Goal: Task Accomplishment & Management: Manage account settings

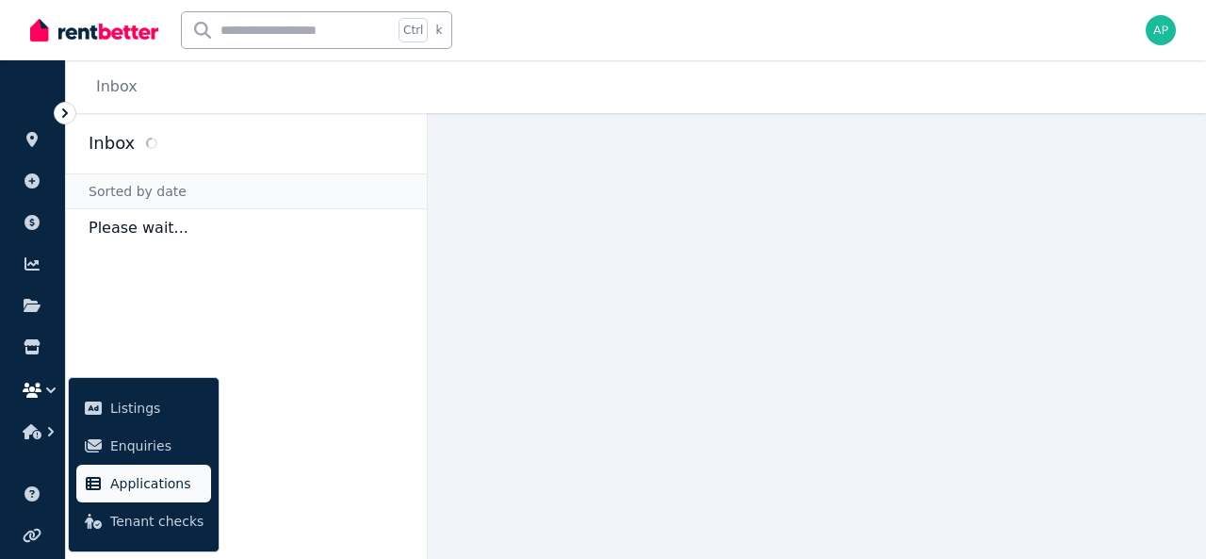
click at [134, 498] on link "Applications" at bounding box center [143, 484] width 135 height 38
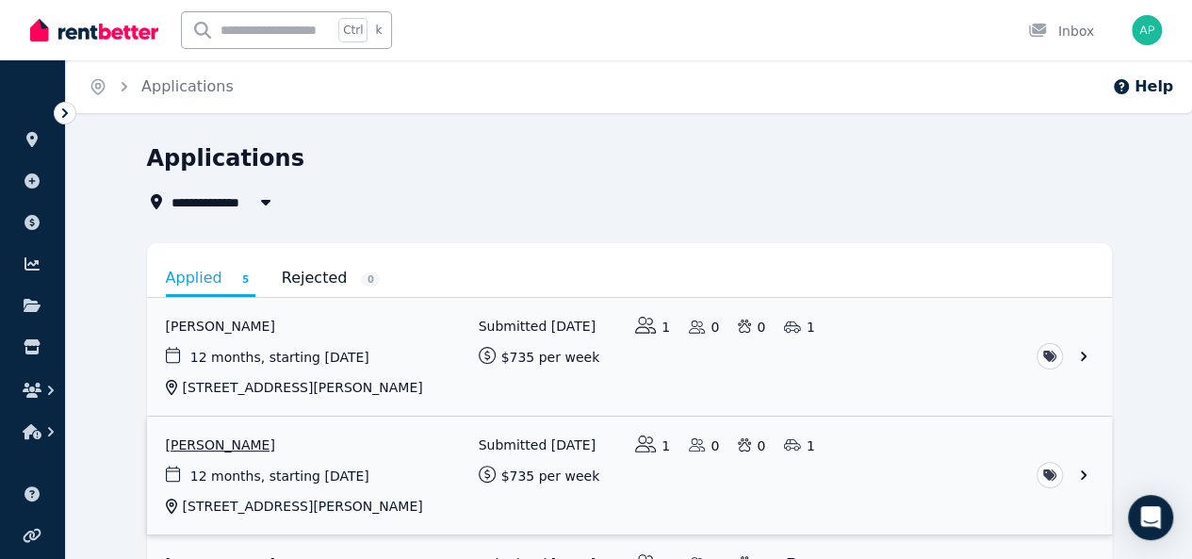
click at [195, 446] on link "View application: Ange Chamberlain" at bounding box center [629, 475] width 965 height 118
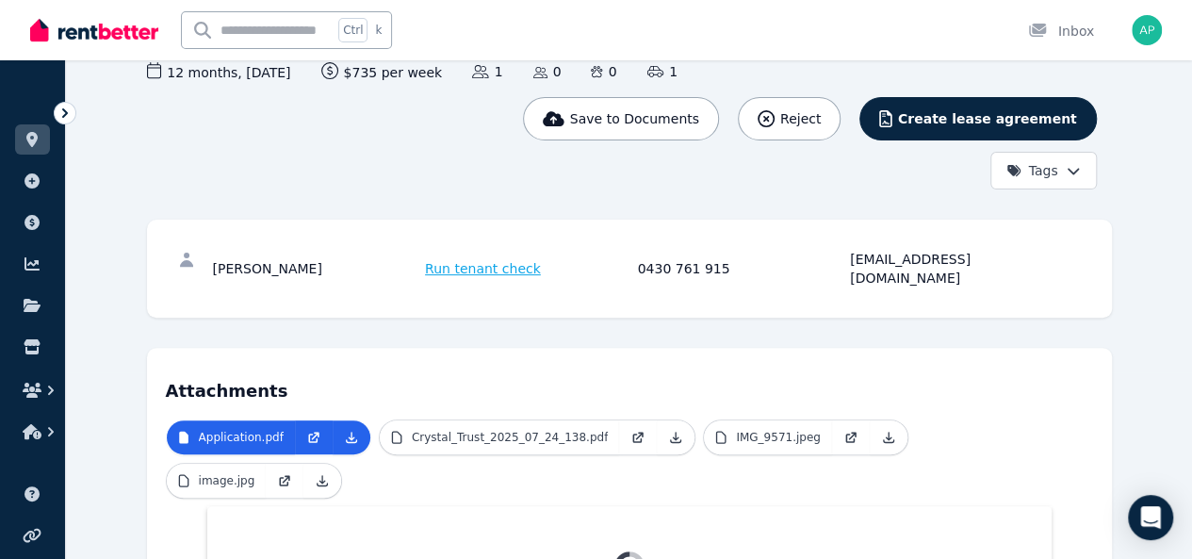
scroll to position [216, 0]
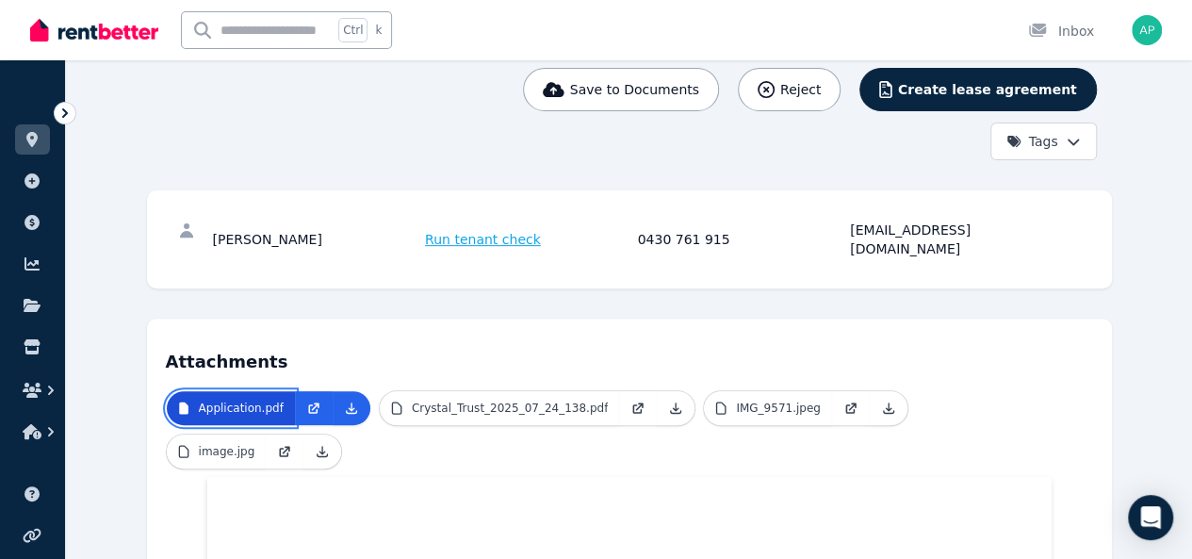
click at [199, 400] on p "Application.pdf" at bounding box center [241, 407] width 85 height 15
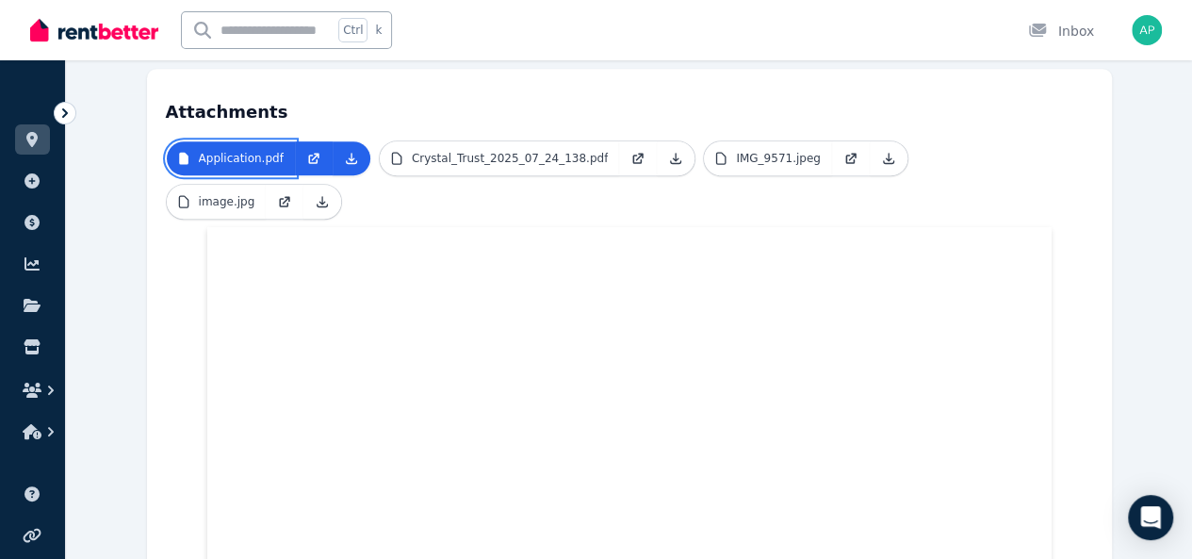
scroll to position [360, 0]
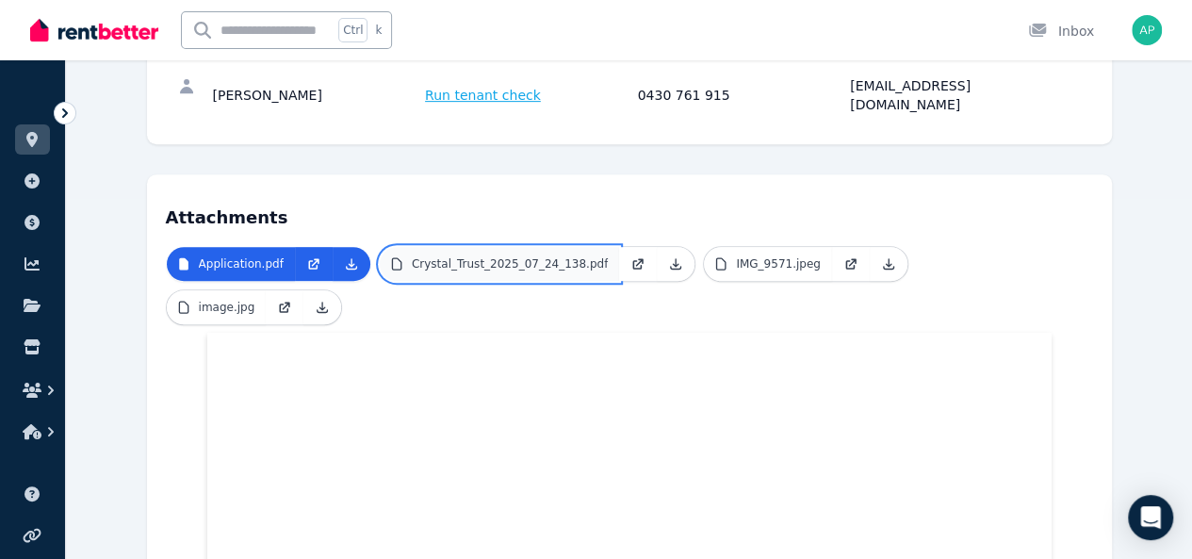
click at [460, 256] on p "Crystal_Trust_2025_07_24_138.pdf" at bounding box center [510, 263] width 196 height 15
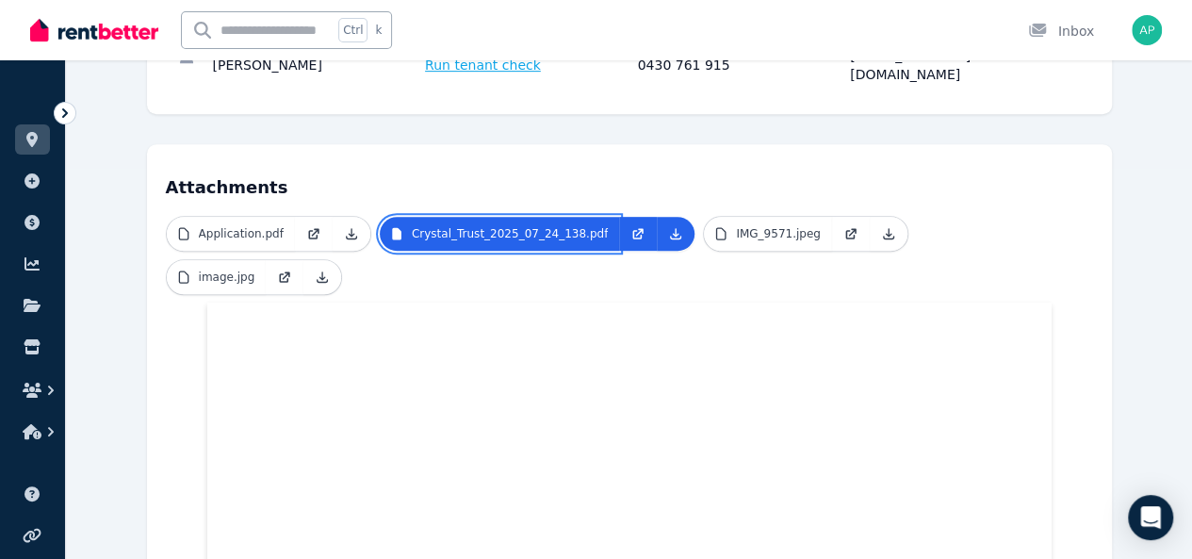
scroll to position [392, 0]
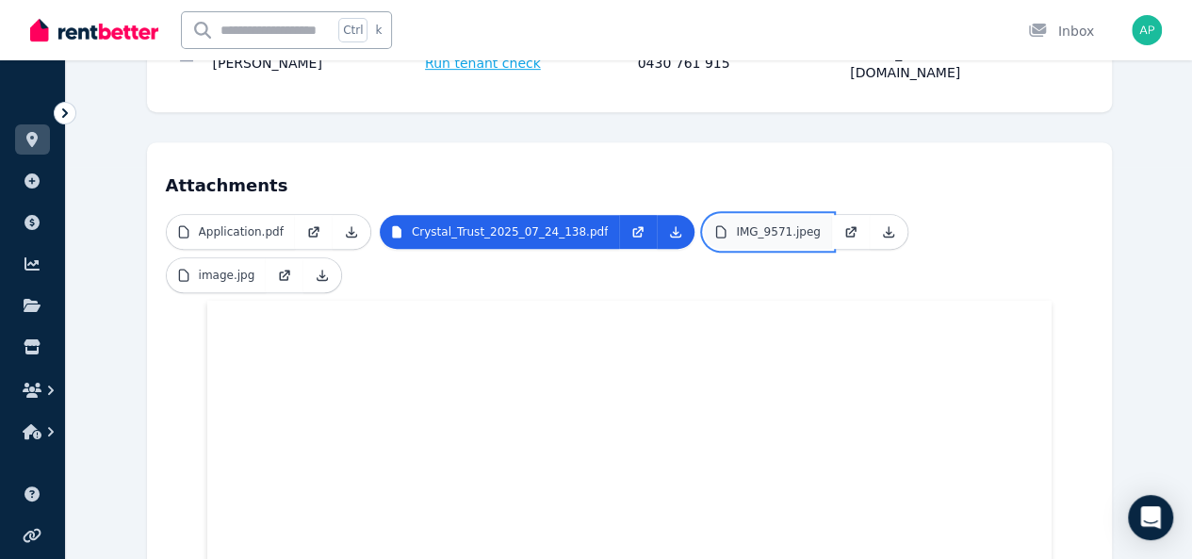
click at [736, 224] on p "IMG_9571.jpeg" at bounding box center [778, 231] width 85 height 15
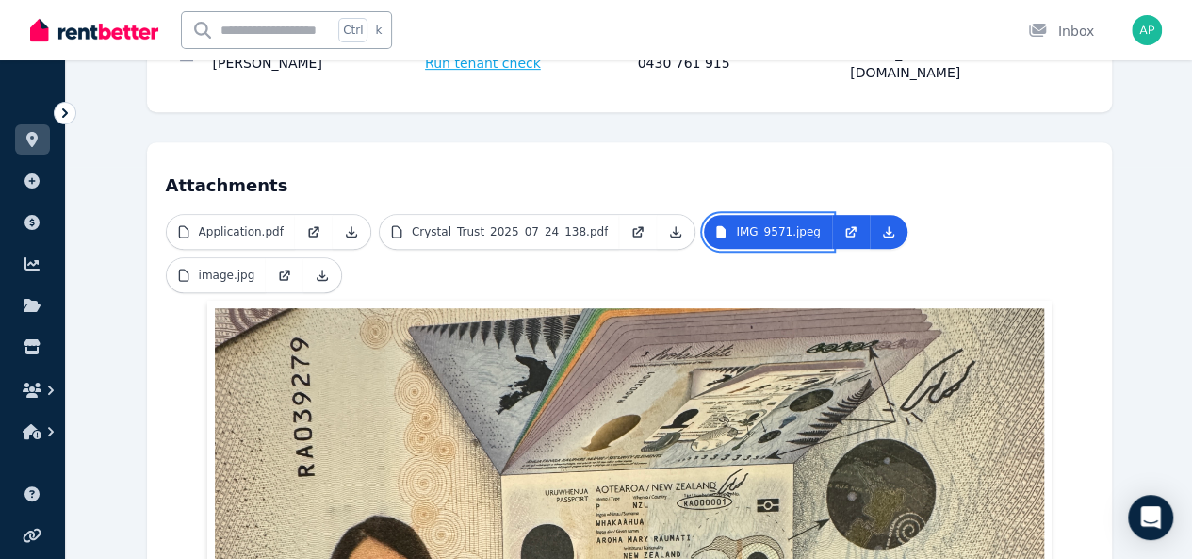
scroll to position [426, 0]
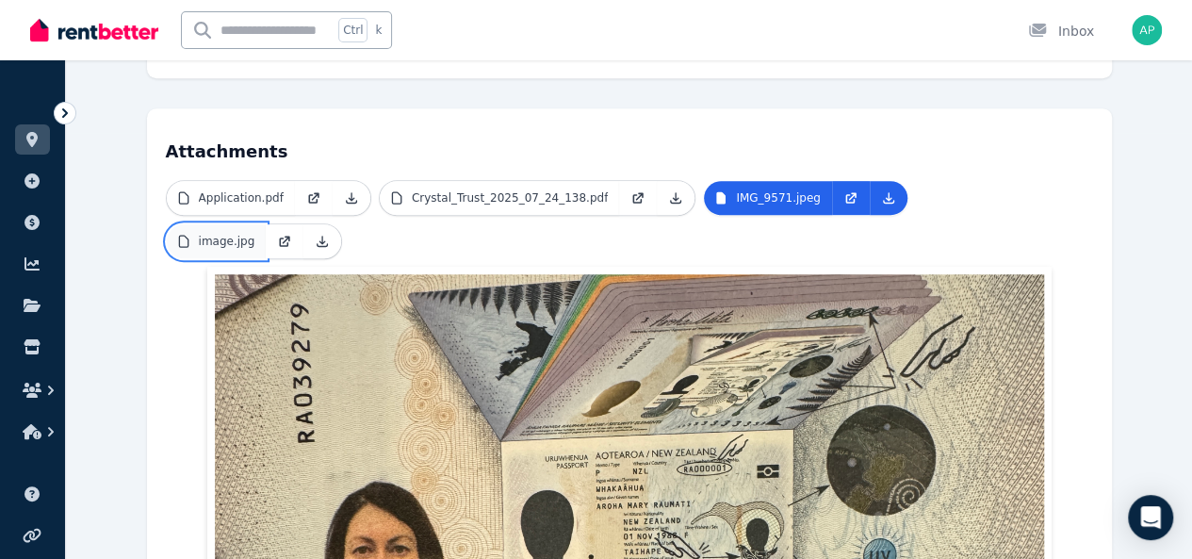
click at [255, 234] on p "image.jpg" at bounding box center [227, 241] width 57 height 15
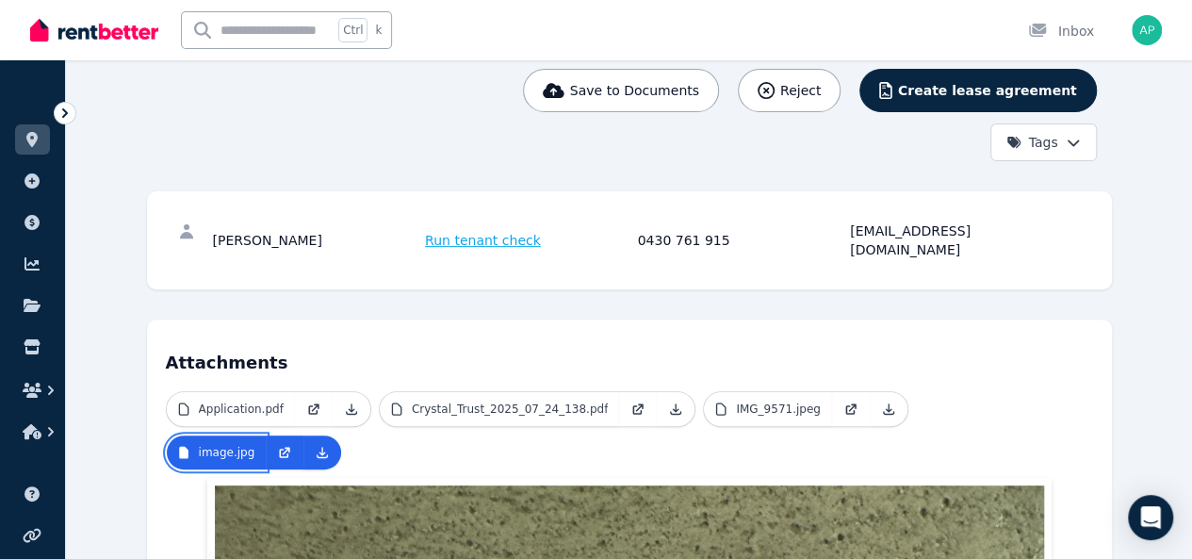
scroll to position [137, 0]
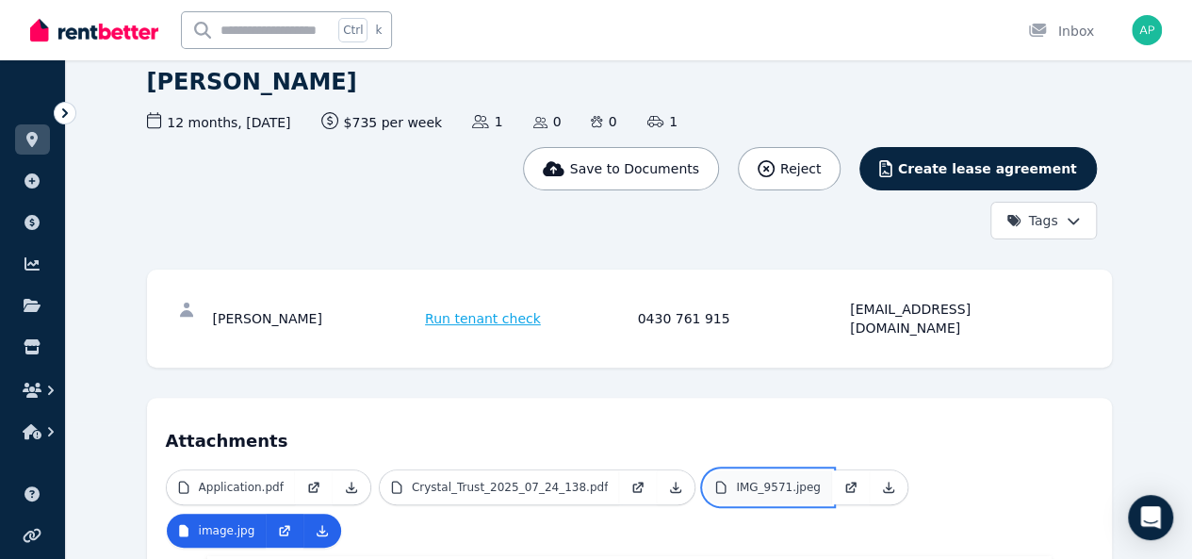
click at [736, 480] on p "IMG_9571.jpeg" at bounding box center [778, 487] width 85 height 15
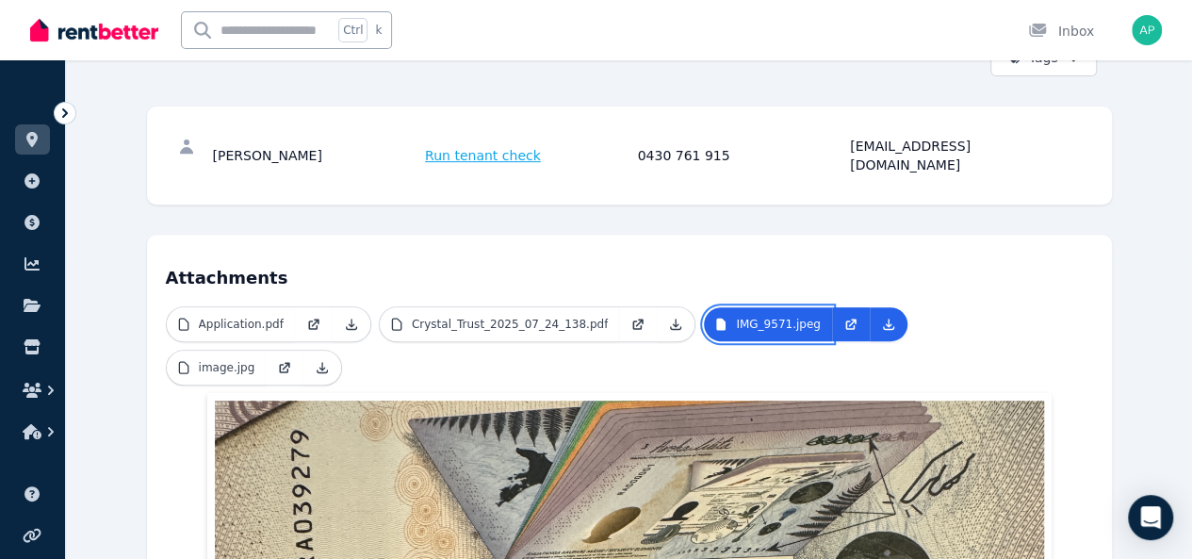
scroll to position [0, 0]
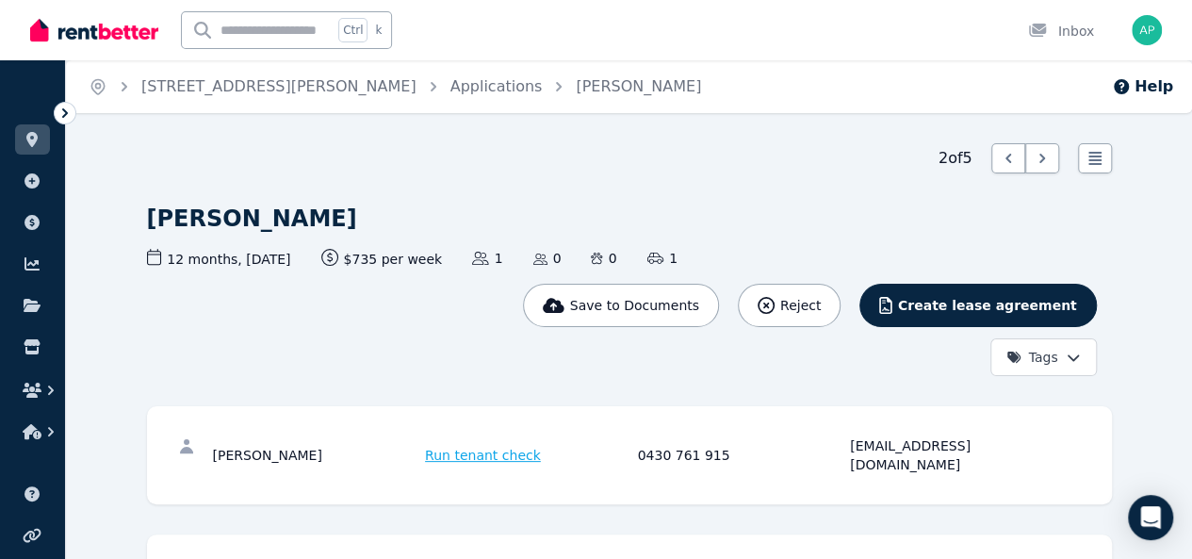
click at [72, 112] on icon at bounding box center [65, 113] width 19 height 19
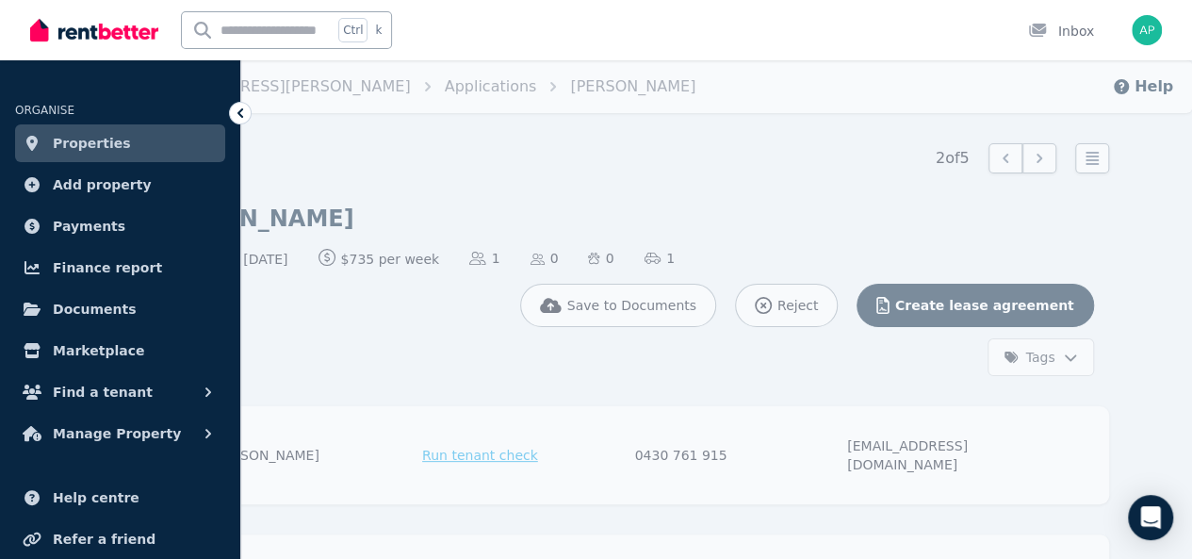
click at [98, 142] on span "Properties" at bounding box center [92, 143] width 78 height 23
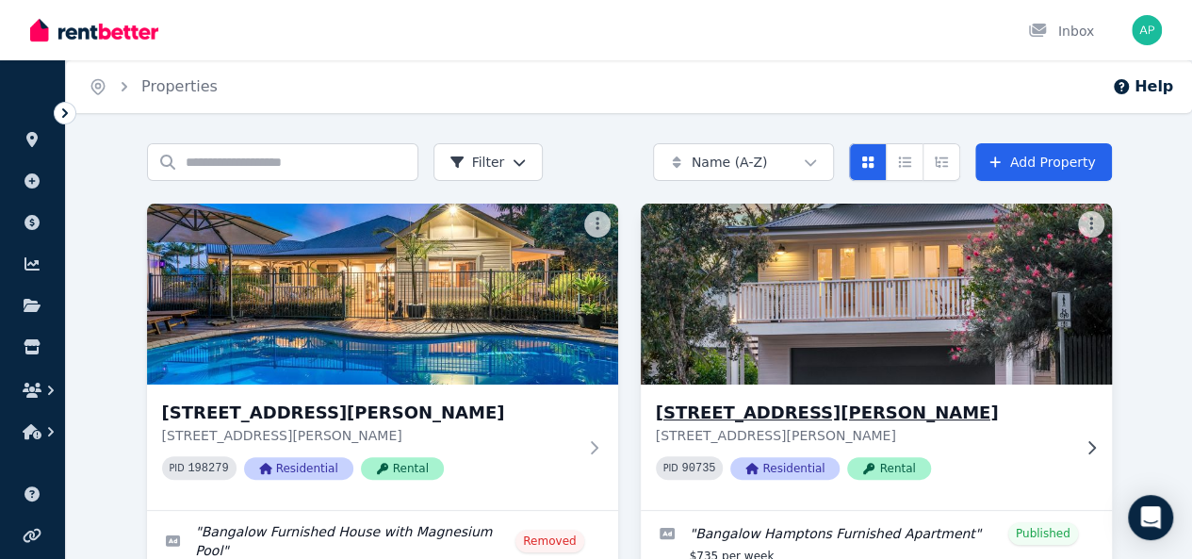
click at [629, 260] on img at bounding box center [876, 294] width 495 height 190
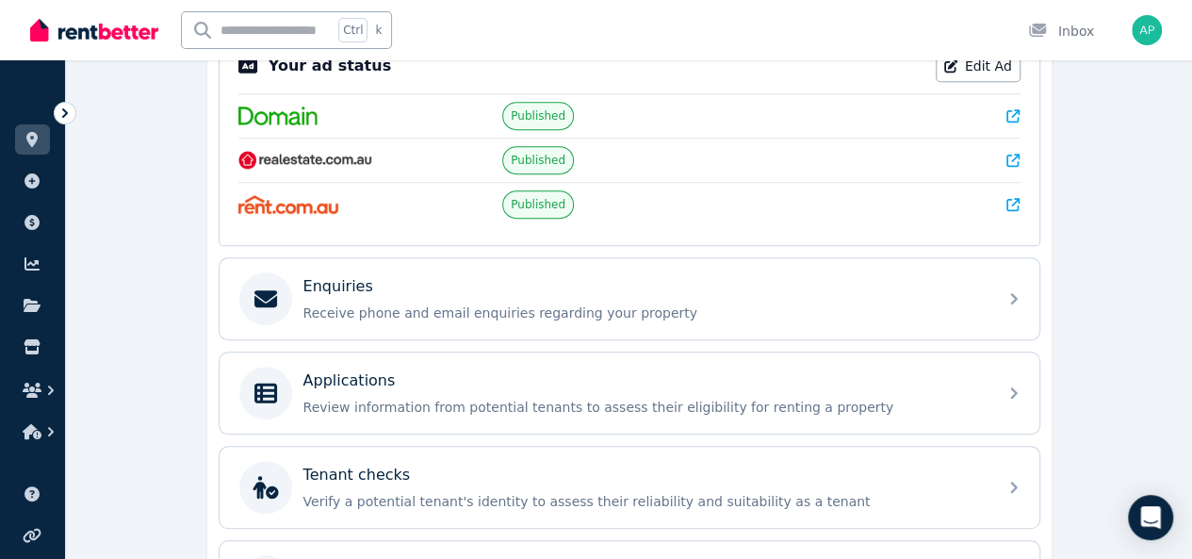
scroll to position [432, 0]
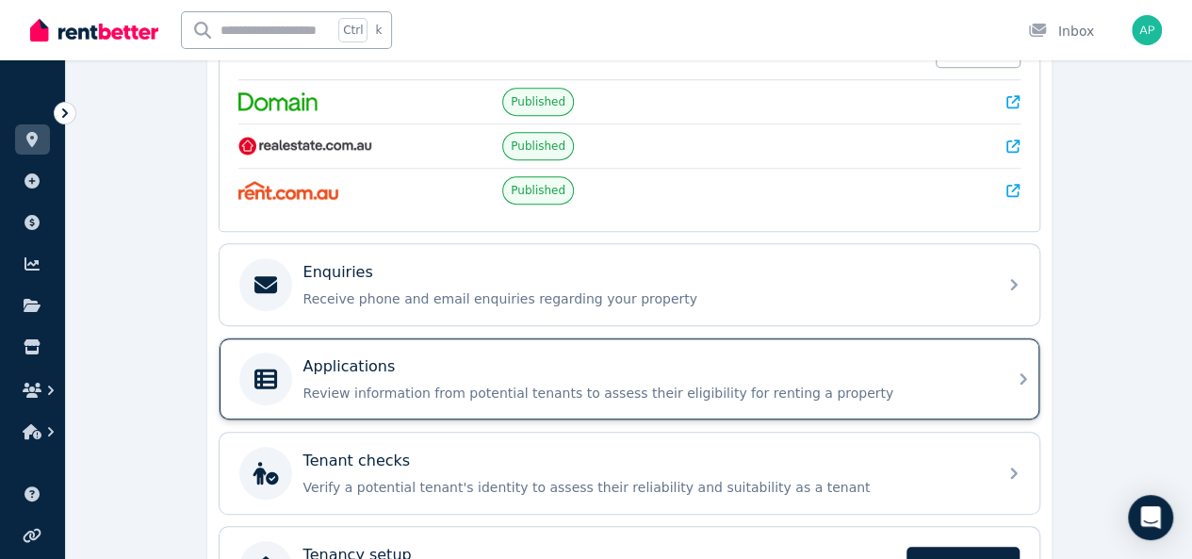
click at [505, 387] on p "Review information from potential tenants to assess their eligibility for renti…" at bounding box center [644, 393] width 682 height 19
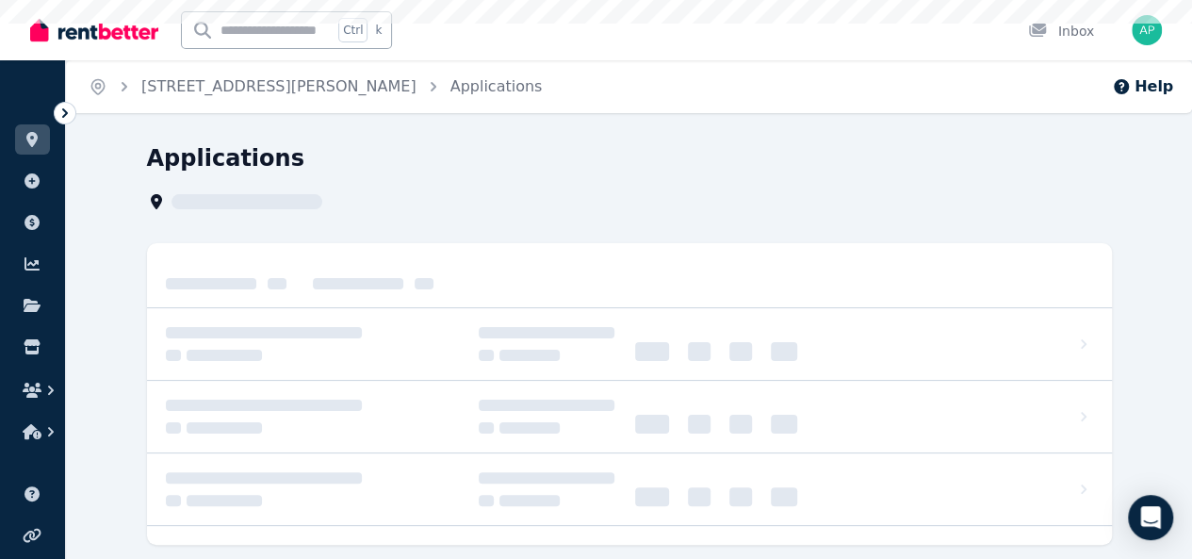
click at [505, 387] on div at bounding box center [629, 417] width 965 height 73
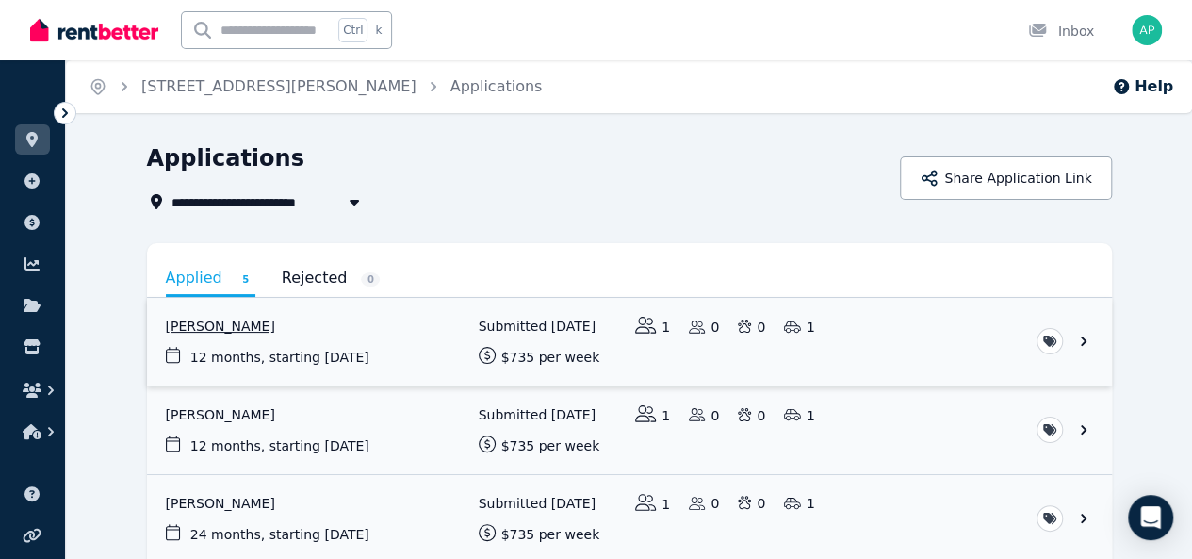
click at [167, 327] on link "View application: Ali Archdeacon" at bounding box center [629, 342] width 965 height 88
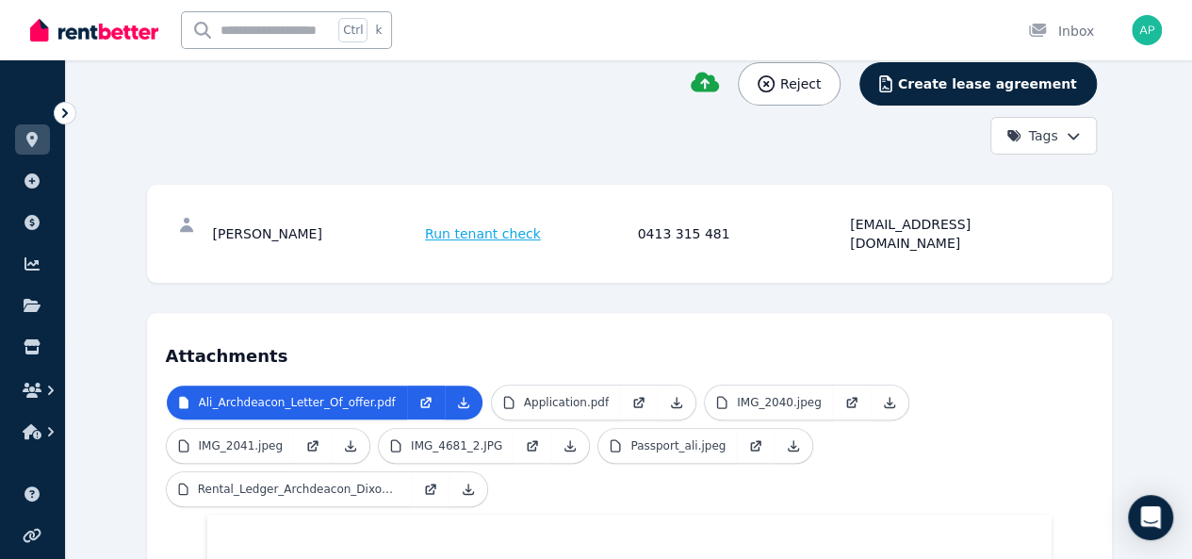
scroll to position [222, 0]
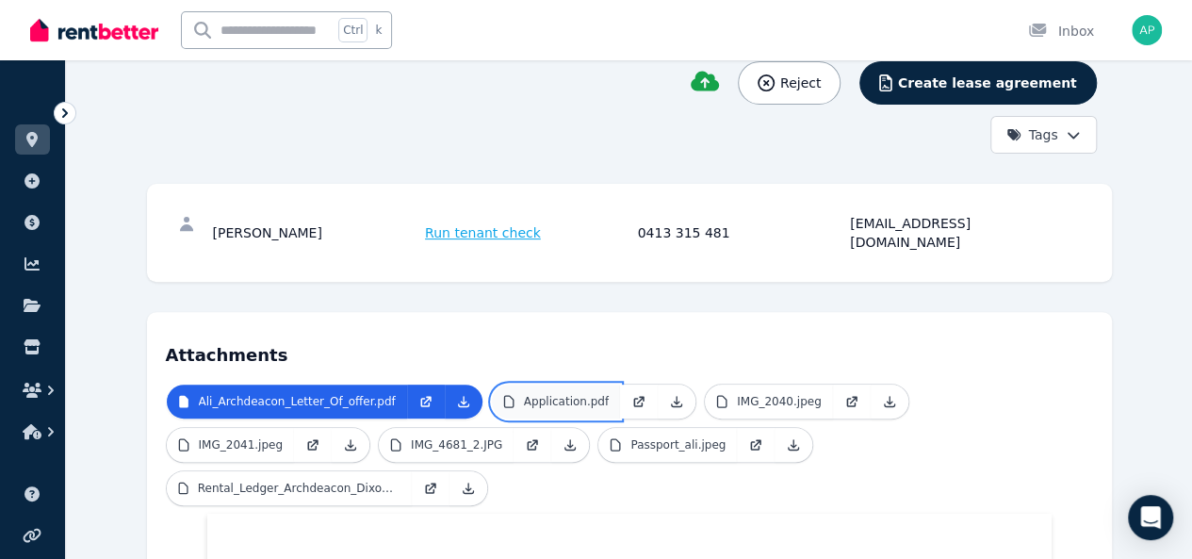
click at [524, 394] on p "Application.pdf" at bounding box center [566, 401] width 85 height 15
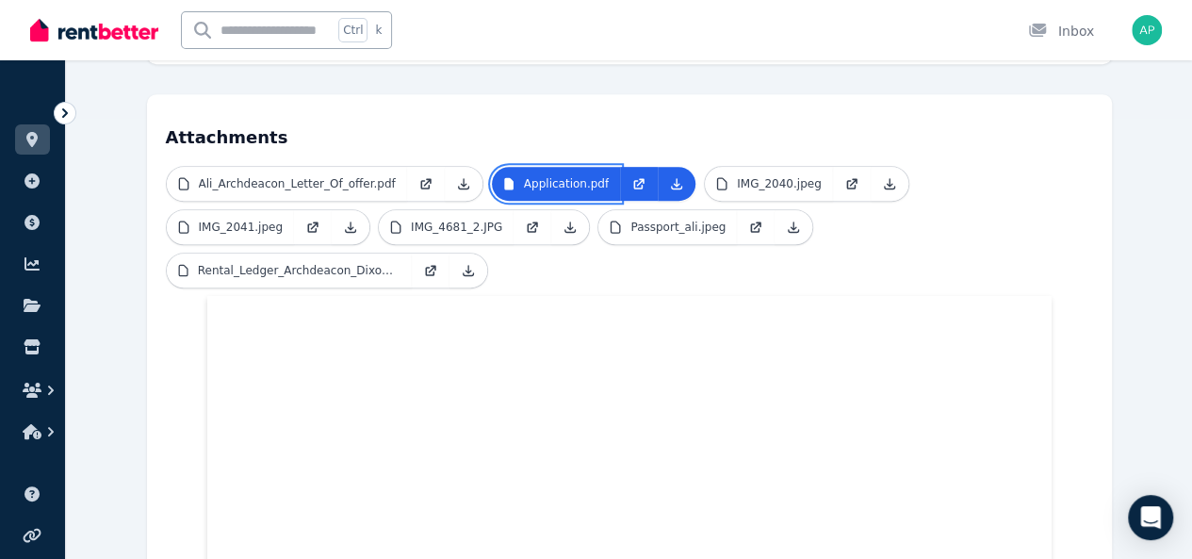
scroll to position [398, 0]
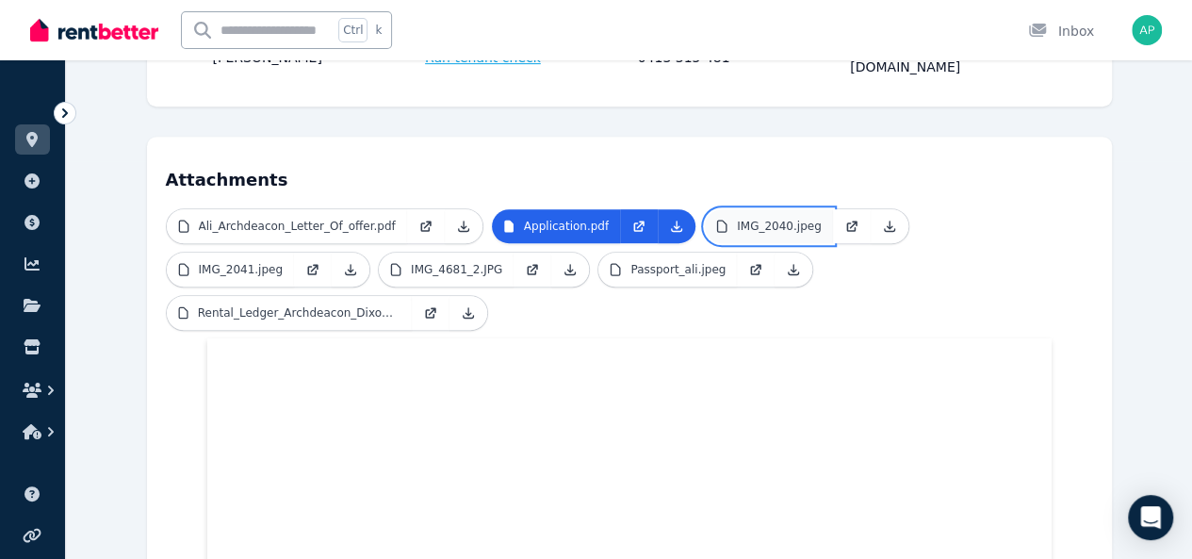
click at [737, 219] on p "IMG_2040.jpeg" at bounding box center [779, 226] width 85 height 15
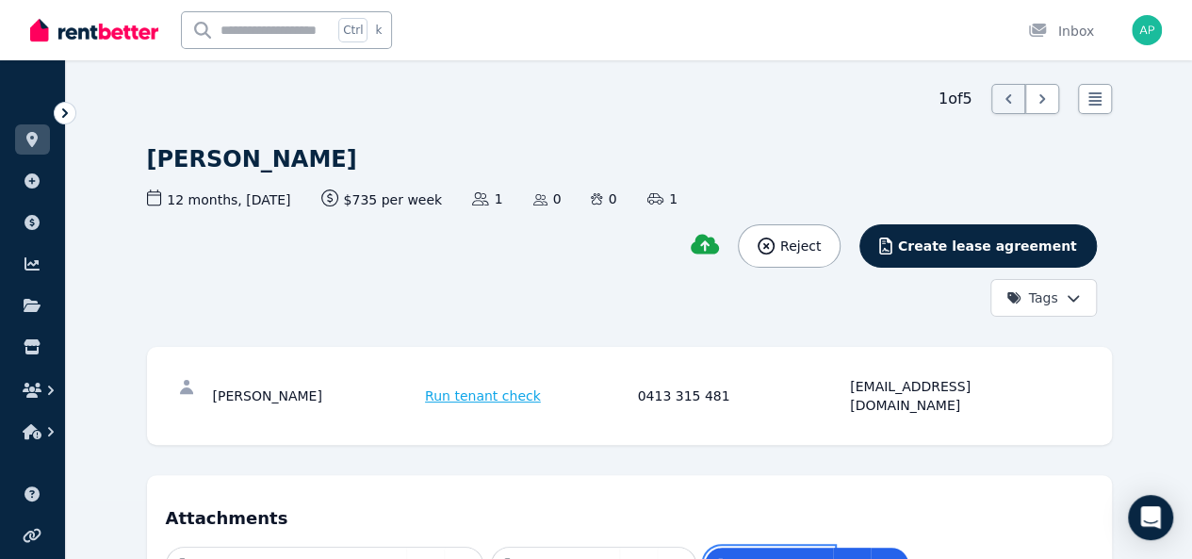
scroll to position [47, 0]
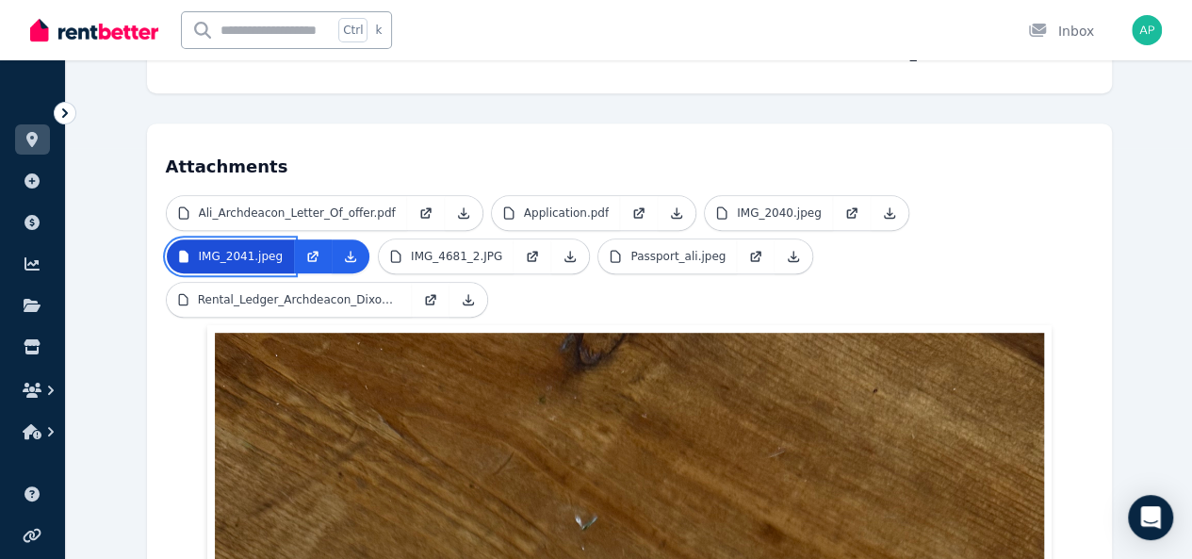
scroll to position [377, 0]
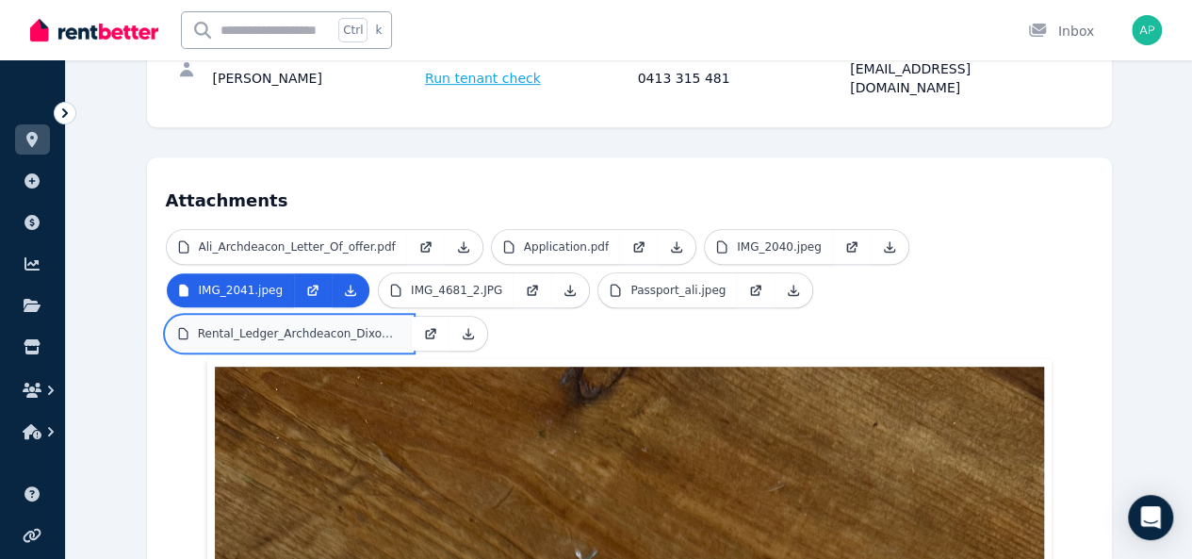
click at [400, 326] on p "Rental_Ledger_Archdeacon_Dixon.pdf" at bounding box center [299, 333] width 203 height 15
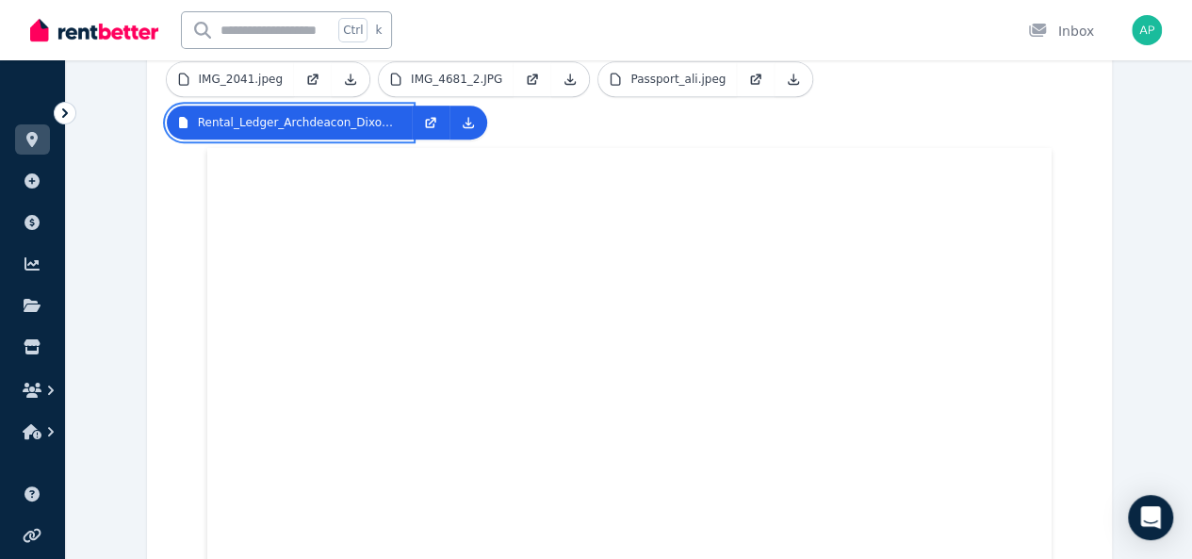
scroll to position [0, 0]
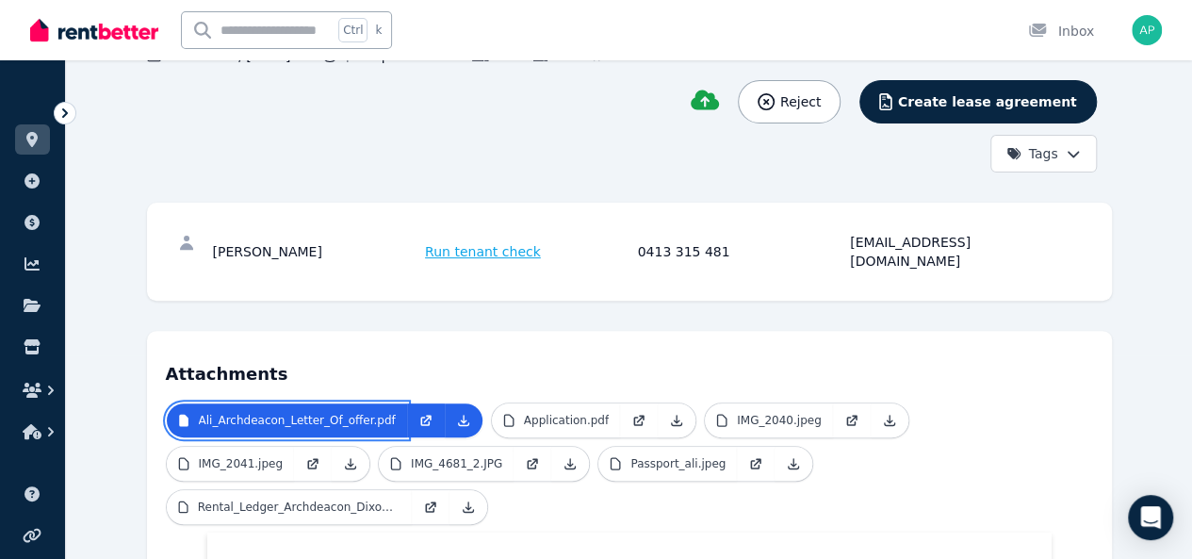
scroll to position [203, 0]
